Goal: Find specific page/section: Find specific page/section

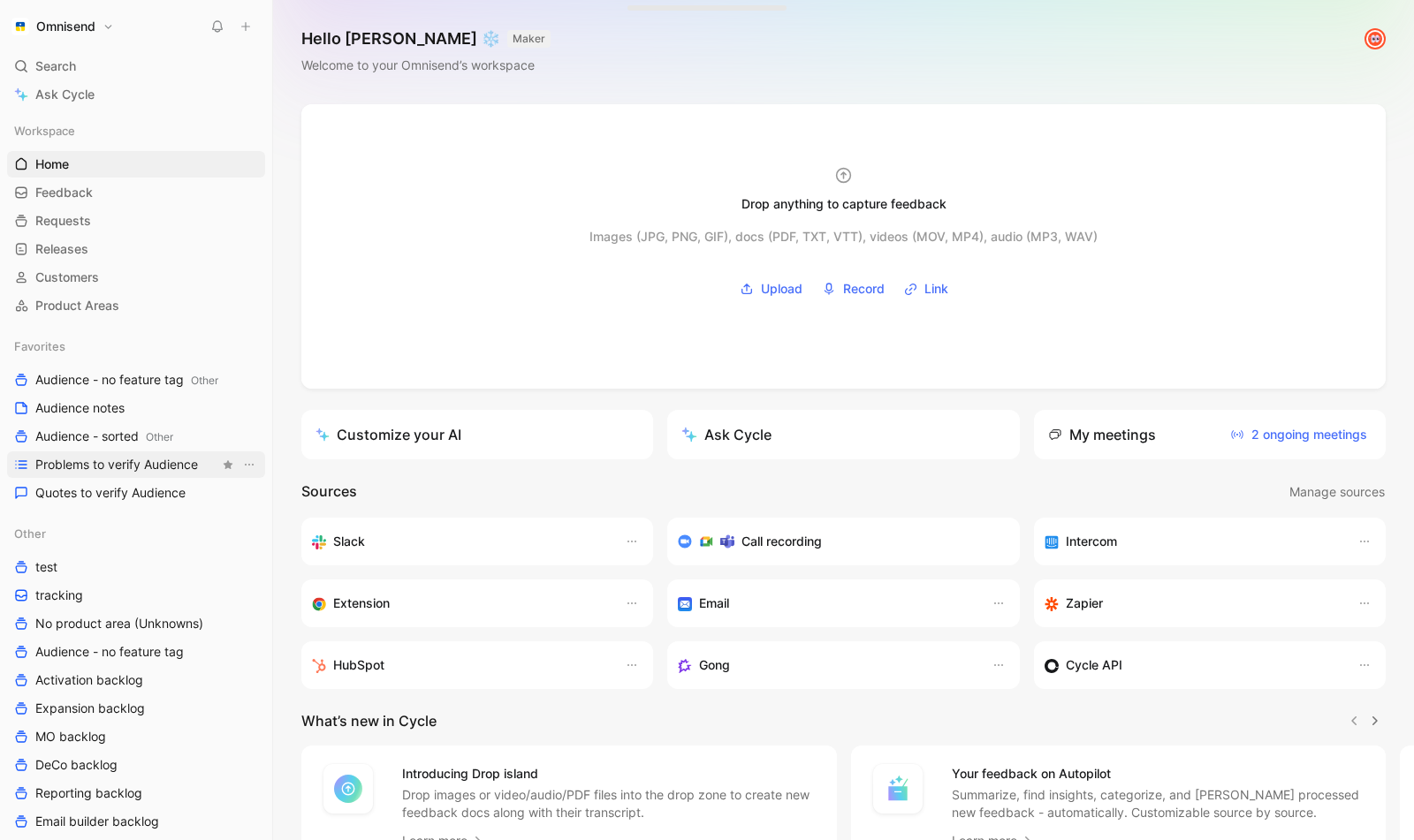
click at [127, 473] on span "Problems to verify Audience" at bounding box center [116, 464] width 162 height 18
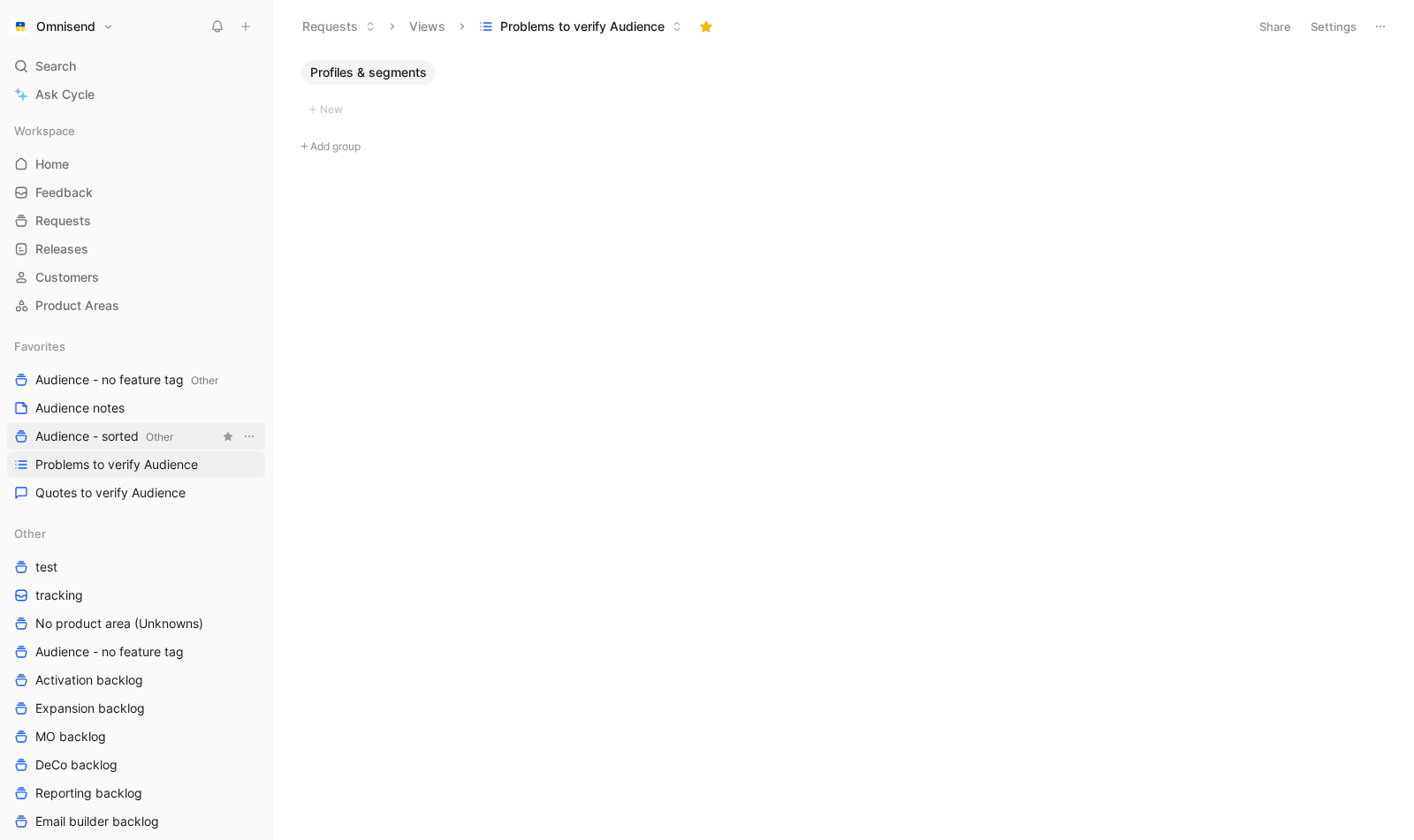
click at [127, 435] on span "Audience - sorted Other" at bounding box center [104, 438] width 138 height 19
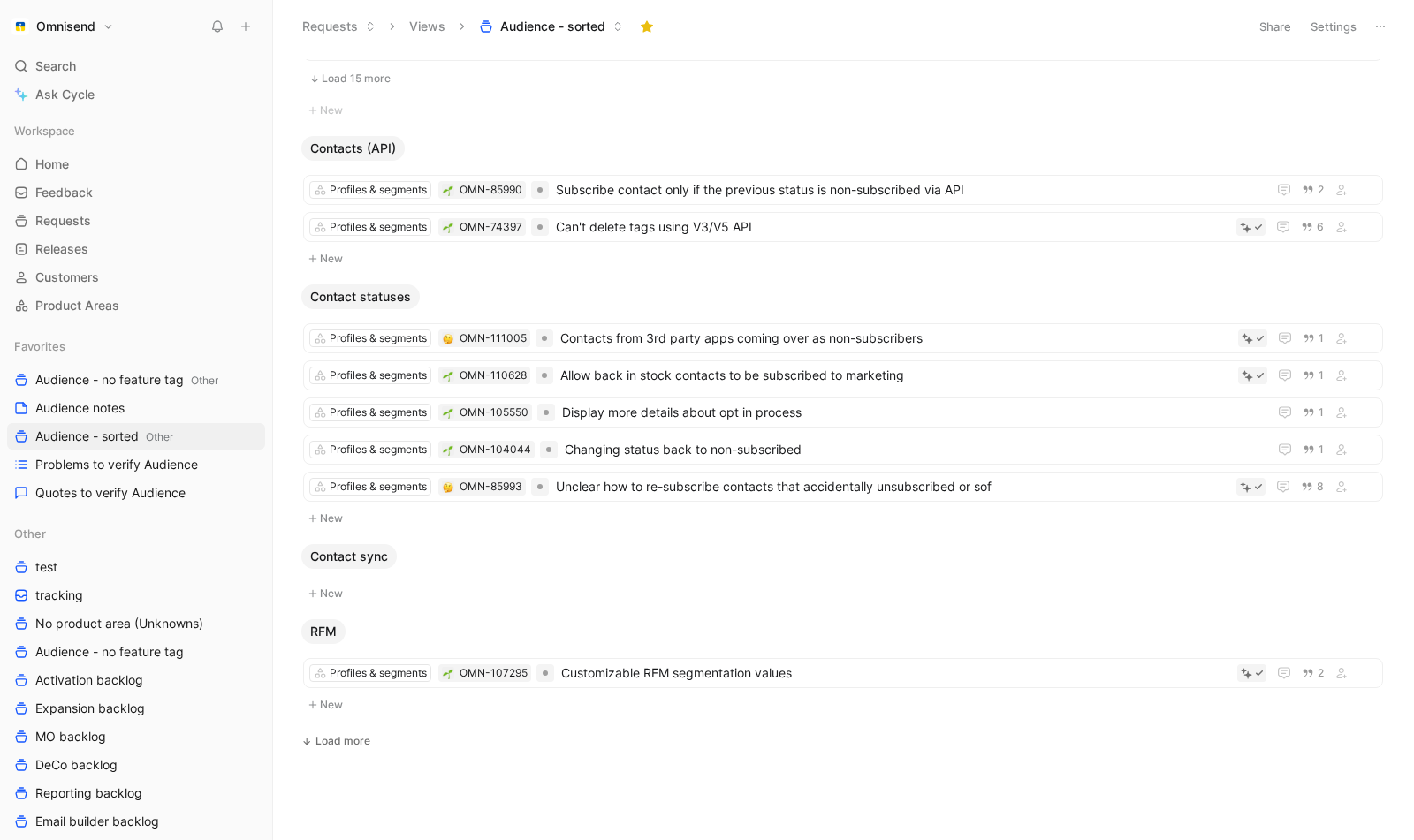
scroll to position [2551, 0]
click at [345, 736] on div "Load more" at bounding box center [343, 740] width 55 height 18
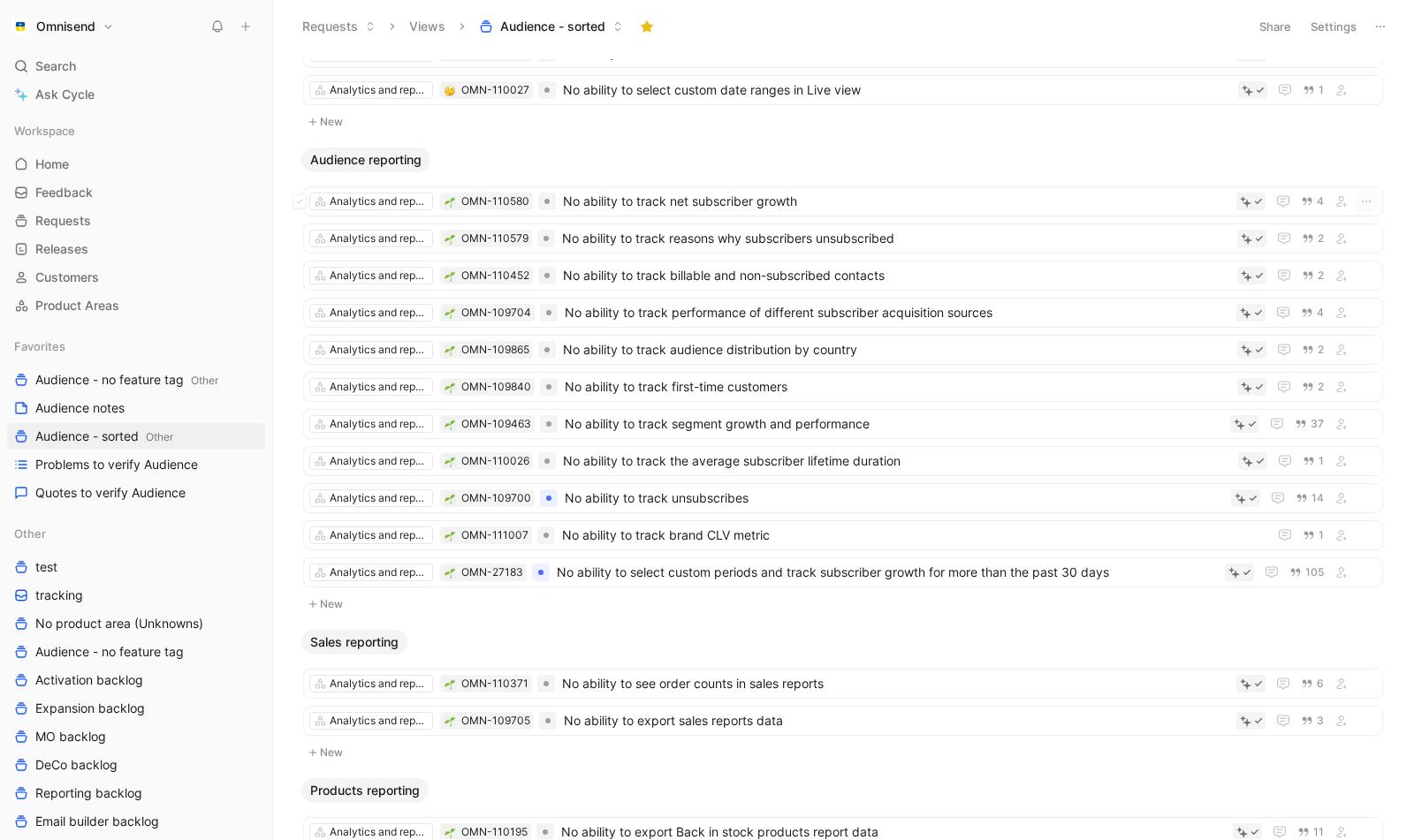
scroll to position [4284, 0]
